Goal: Transaction & Acquisition: Book appointment/travel/reservation

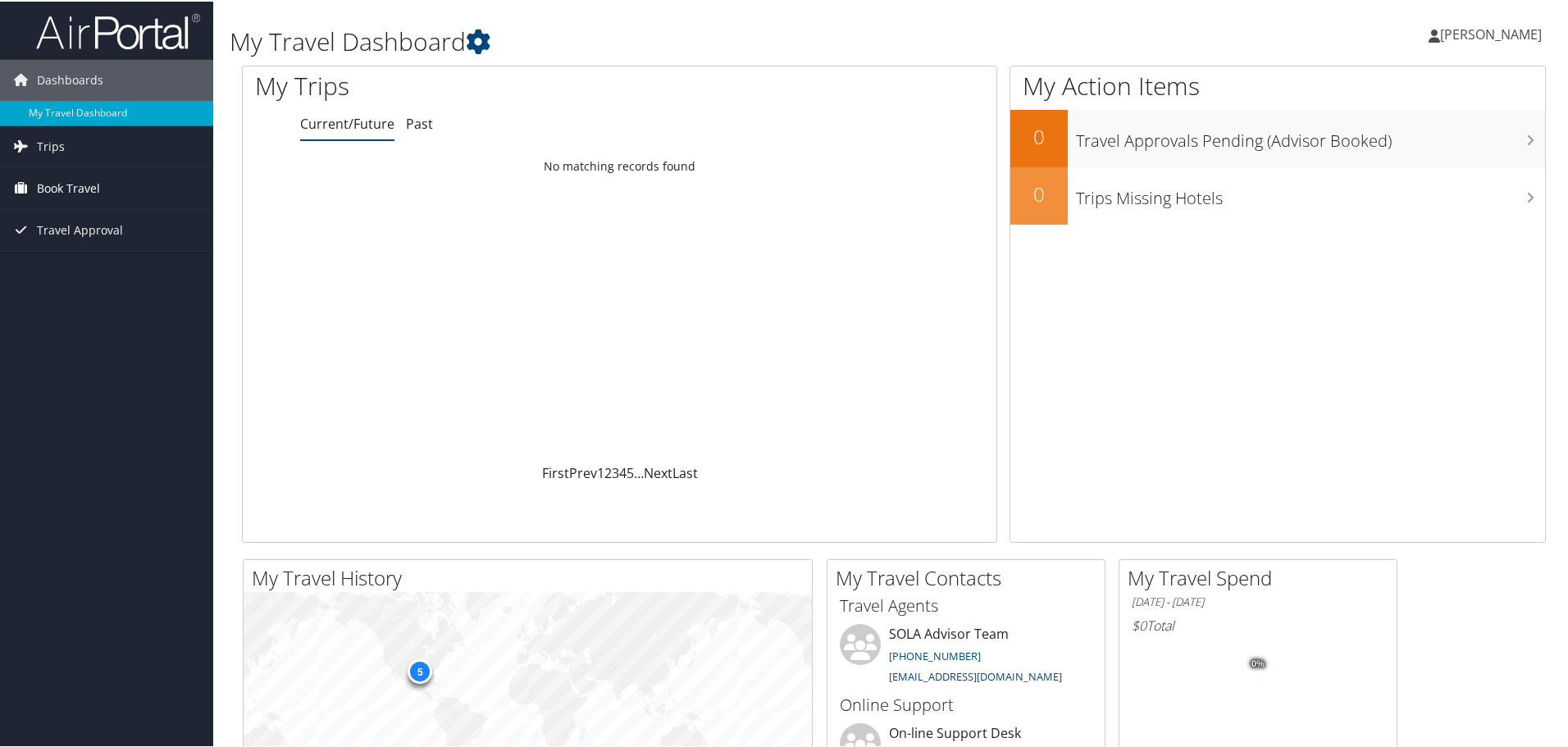
click at [63, 190] on span "Book Travel" at bounding box center [68, 187] width 63 height 41
click at [53, 142] on span "Trips" at bounding box center [51, 145] width 28 height 41
click at [43, 147] on span "Trips" at bounding box center [51, 145] width 28 height 41
click at [49, 186] on span "Book Travel" at bounding box center [68, 187] width 63 height 41
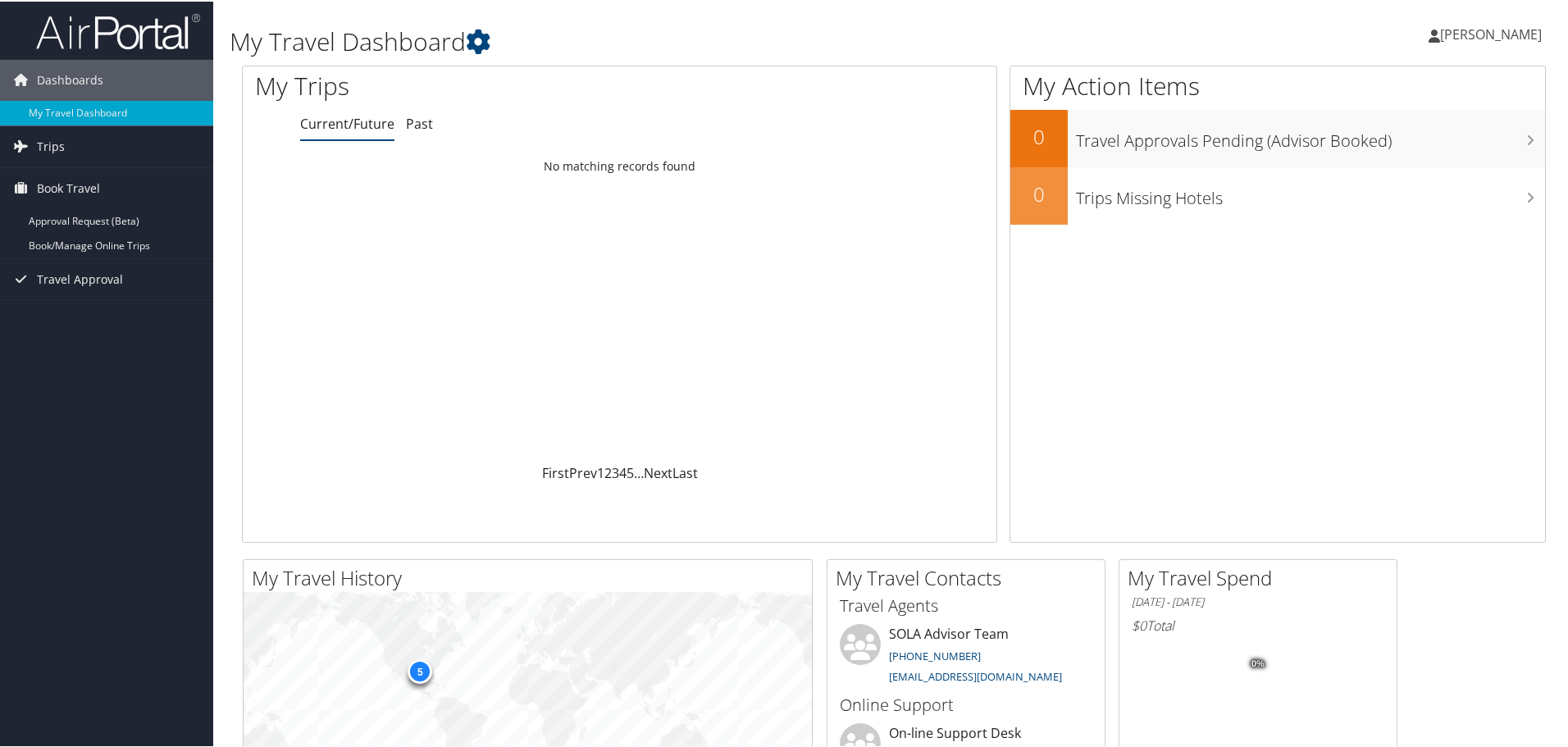
click at [1491, 30] on span "[PERSON_NAME]" at bounding box center [1491, 33] width 101 height 18
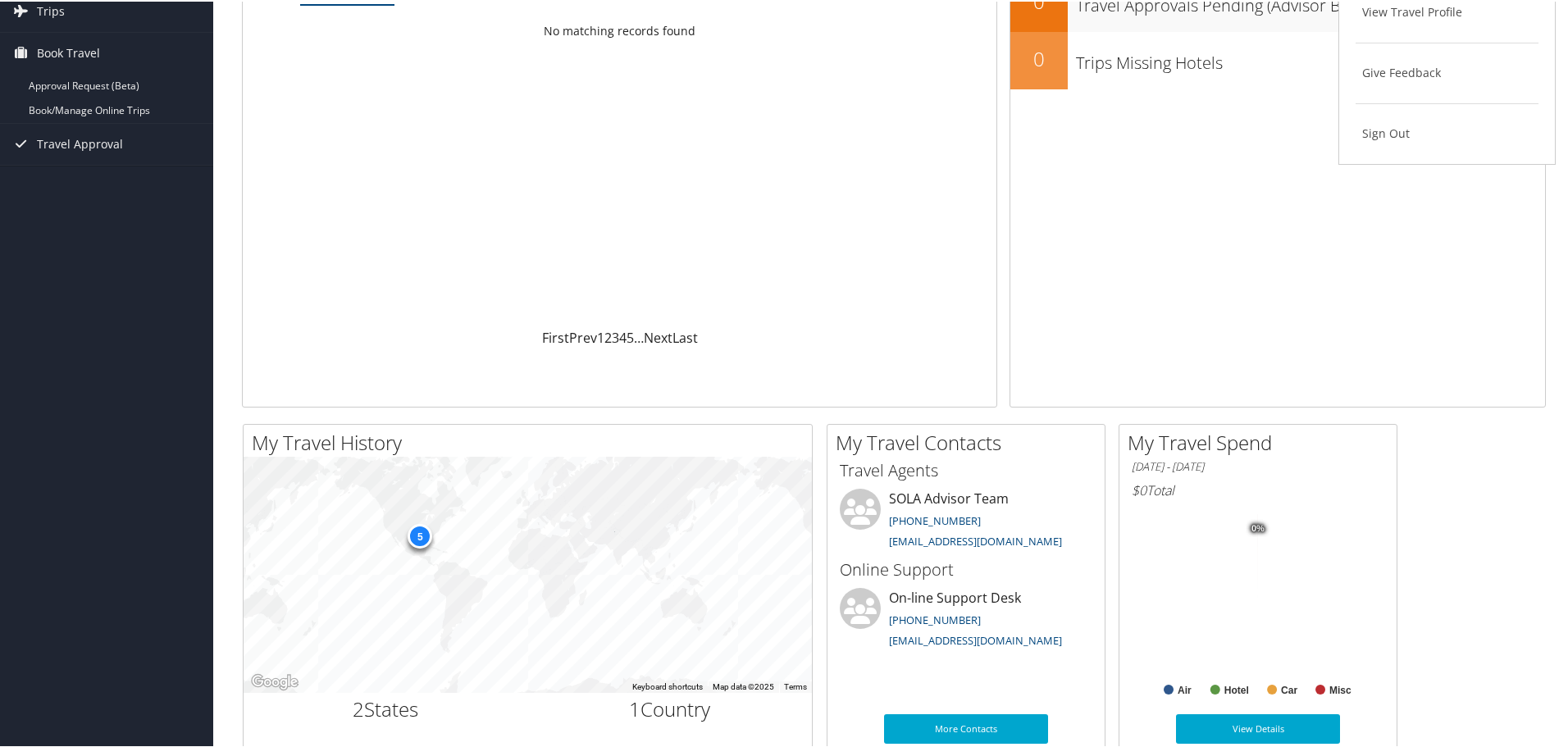
scroll to position [246, 0]
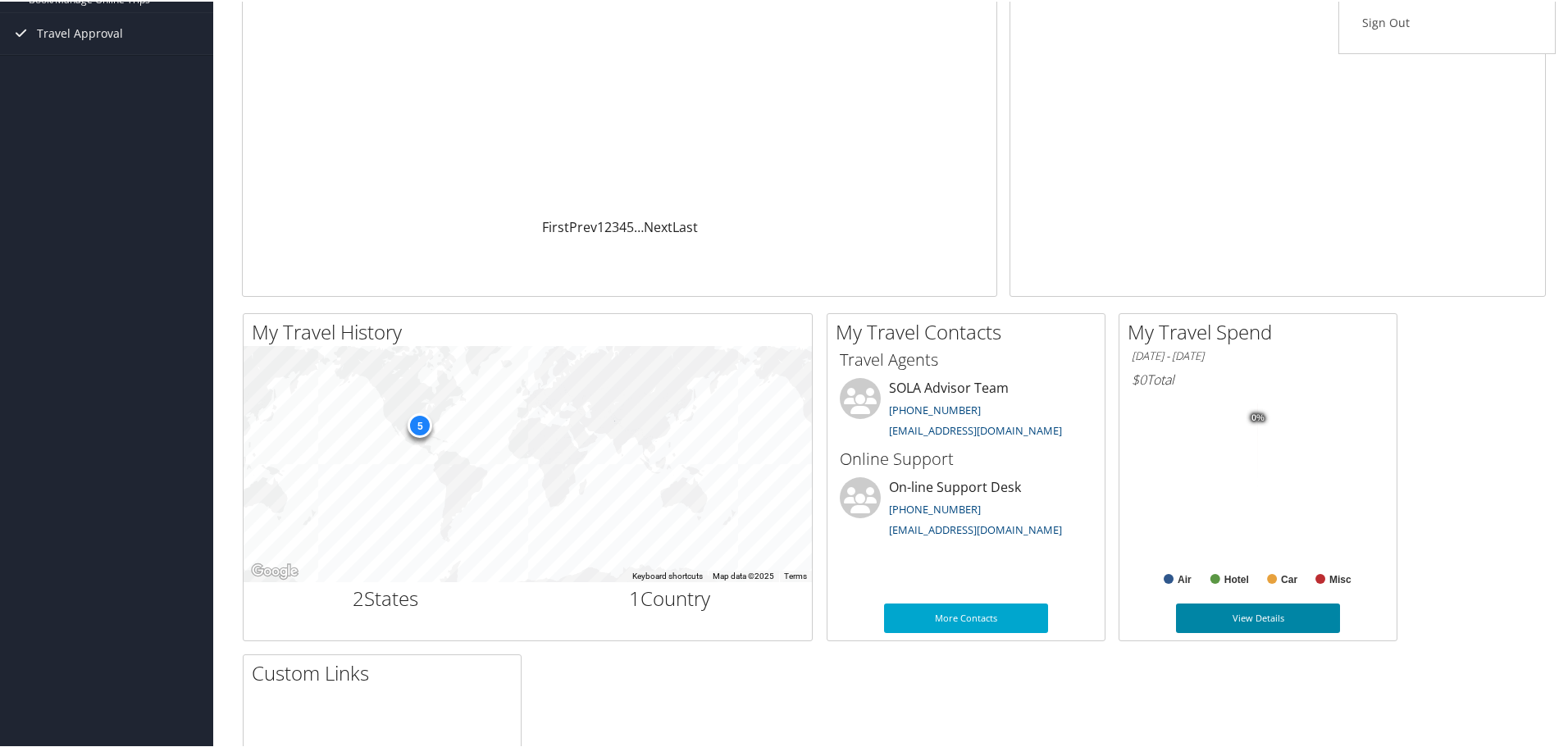
click at [1247, 614] on link "View Details" at bounding box center [1257, 617] width 164 height 30
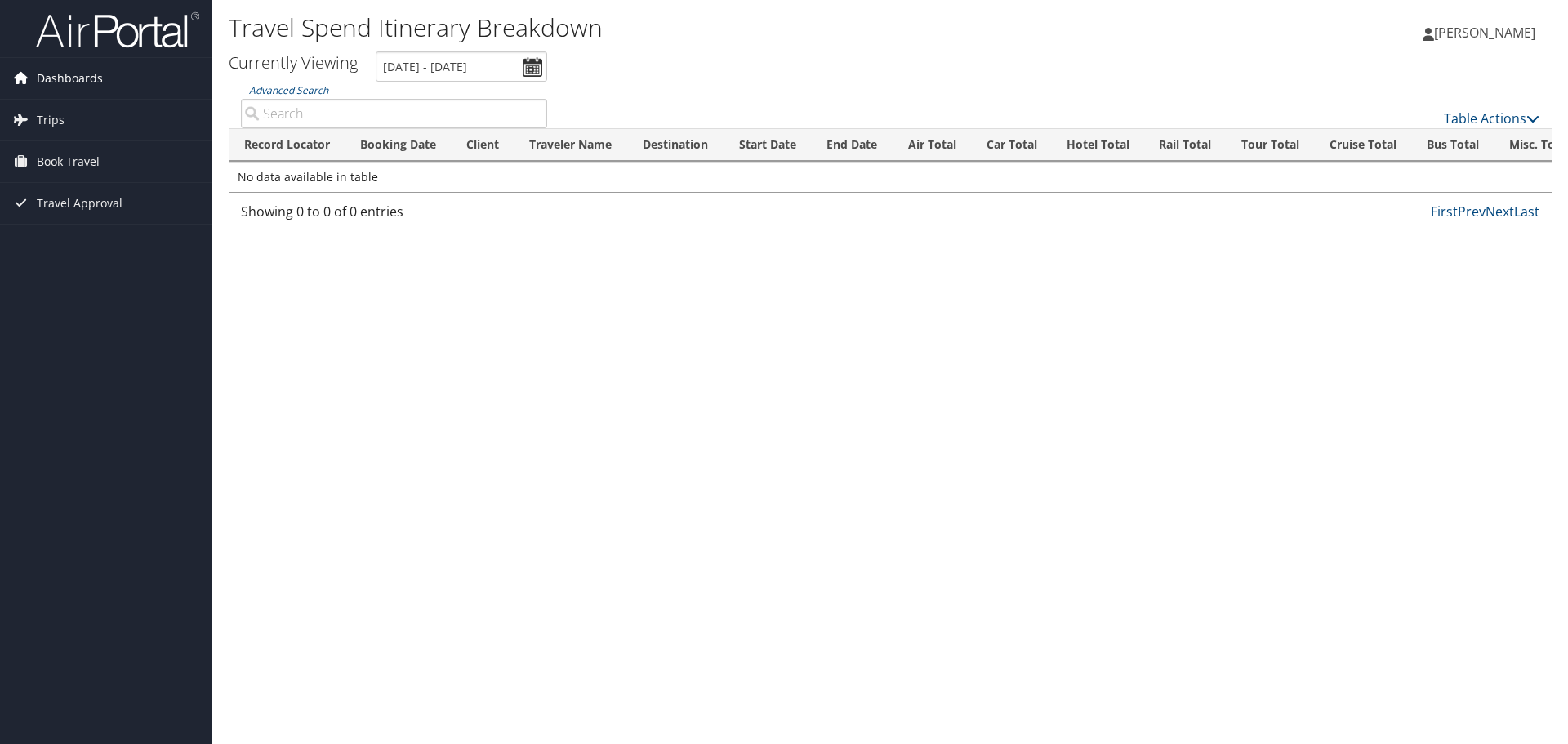
click at [49, 74] on span "Dashboards" at bounding box center [70, 79] width 66 height 41
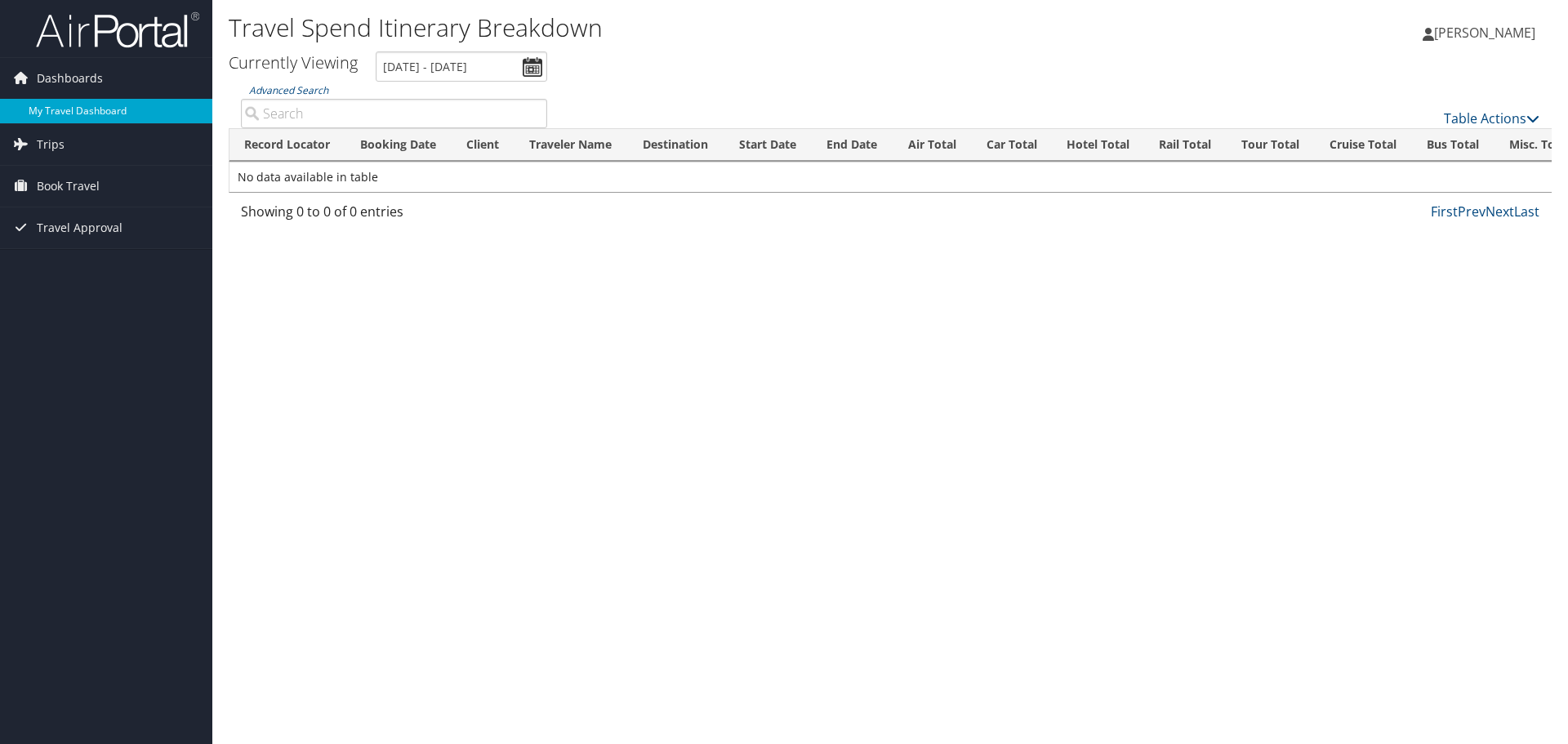
click at [62, 112] on link "My Travel Dashboard" at bounding box center [106, 111] width 213 height 25
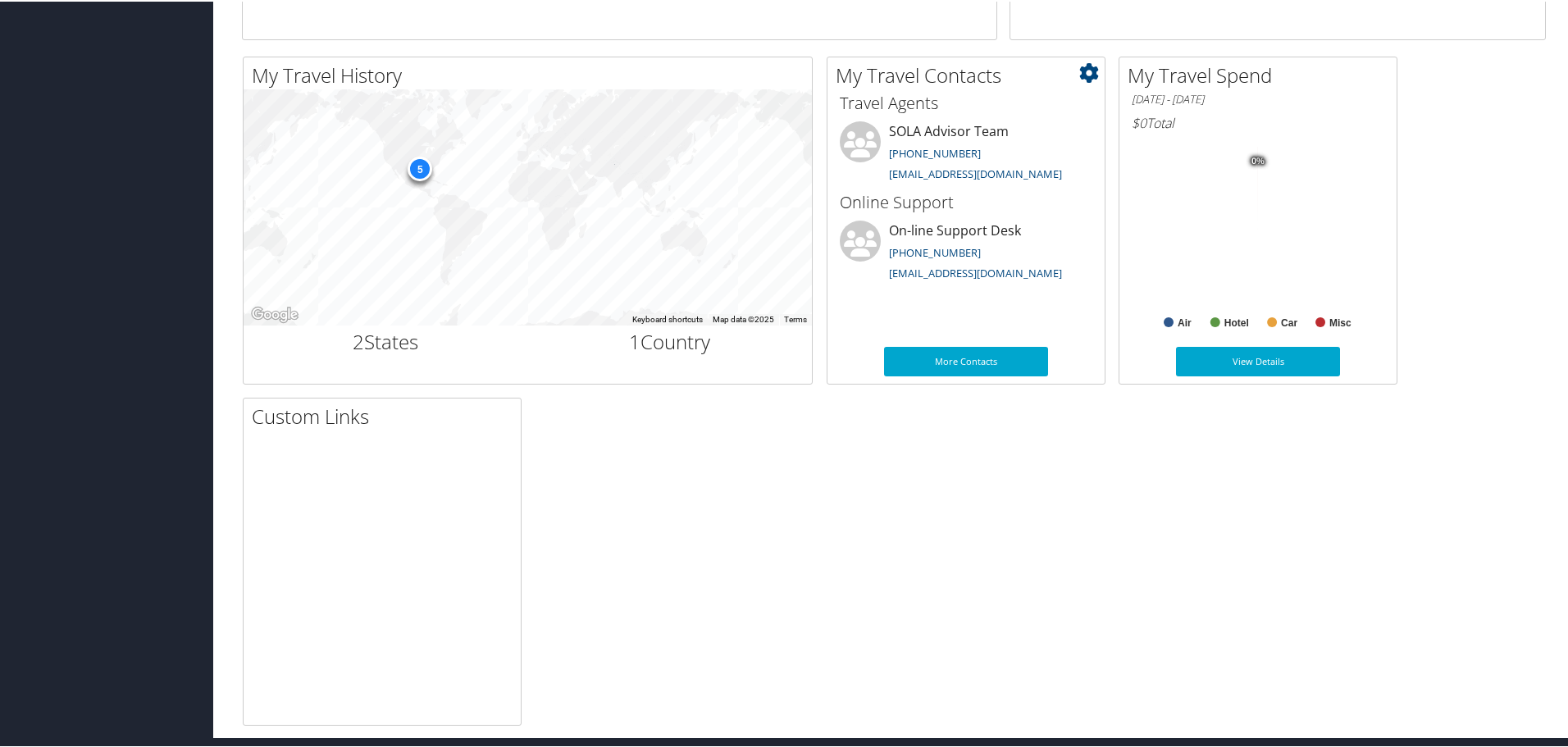
scroll to position [508, 0]
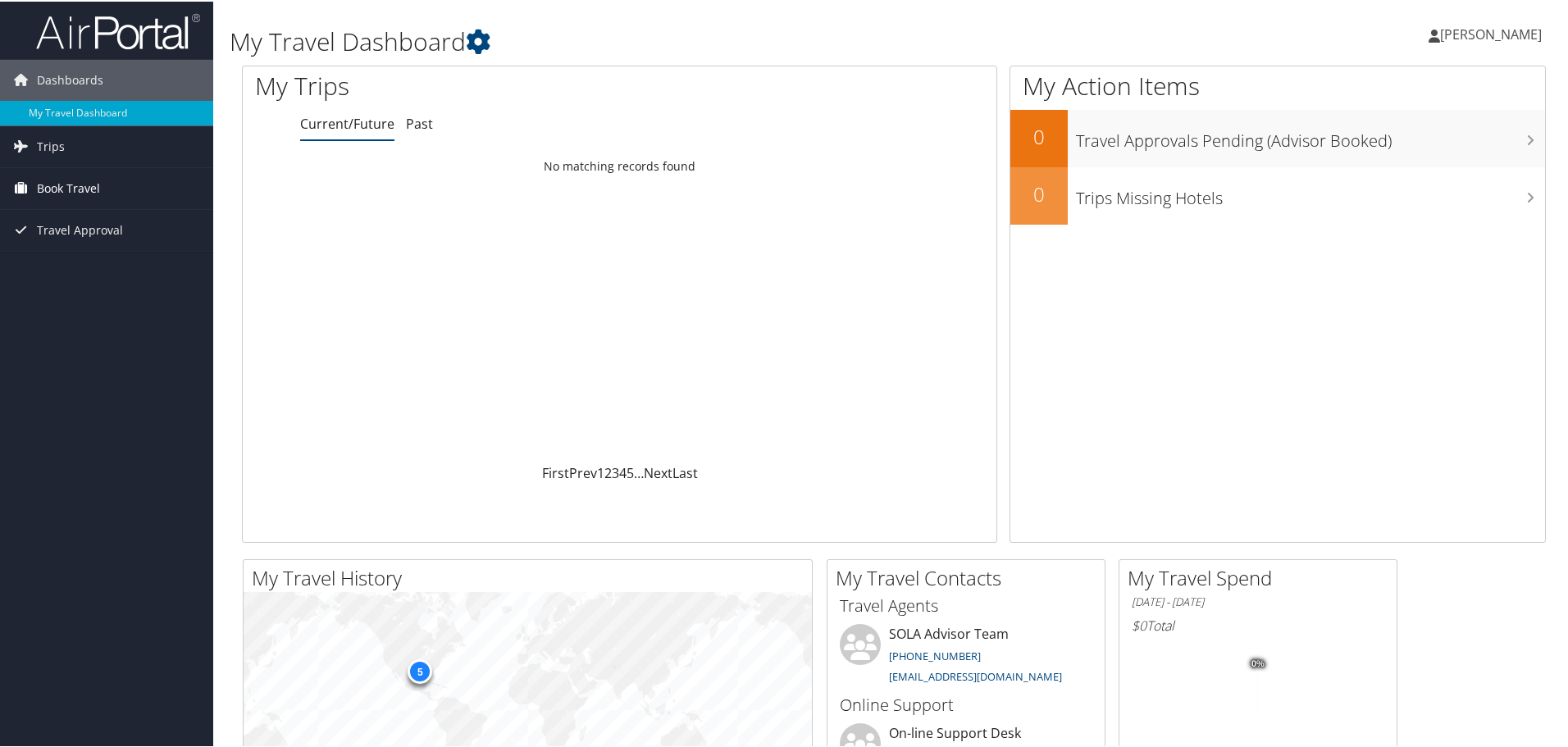
click at [63, 185] on span "Book Travel" at bounding box center [68, 187] width 63 height 41
click at [69, 245] on link "Book/Manage Online Trips" at bounding box center [106, 245] width 213 height 25
click at [54, 187] on span "Book Travel" at bounding box center [68, 187] width 63 height 41
click at [75, 239] on link "Book/Manage Online Trips" at bounding box center [106, 245] width 213 height 25
